Goal: Navigation & Orientation: Find specific page/section

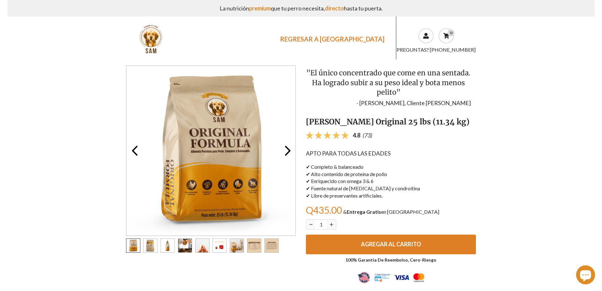
click at [359, 40] on link "REGRESAR A [GEOGRAPHIC_DATA]" at bounding box center [332, 39] width 117 height 14
